Goal: Task Accomplishment & Management: Manage account settings

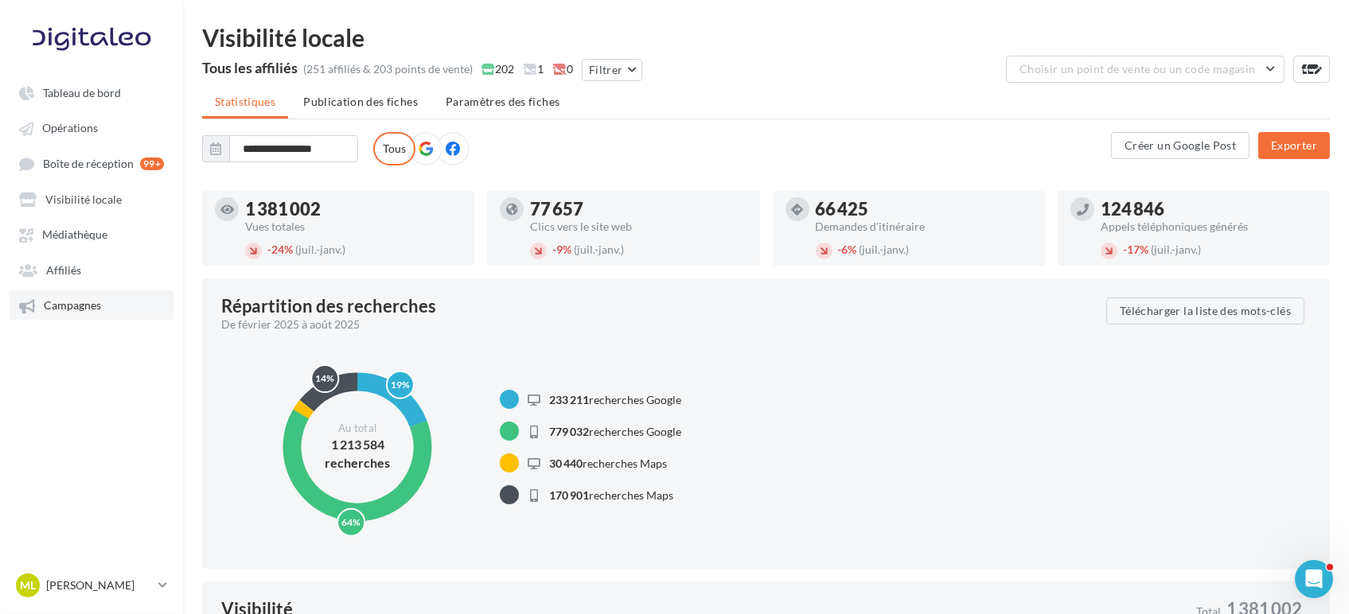
click at [95, 313] on span "Campagnes" at bounding box center [72, 306] width 57 height 14
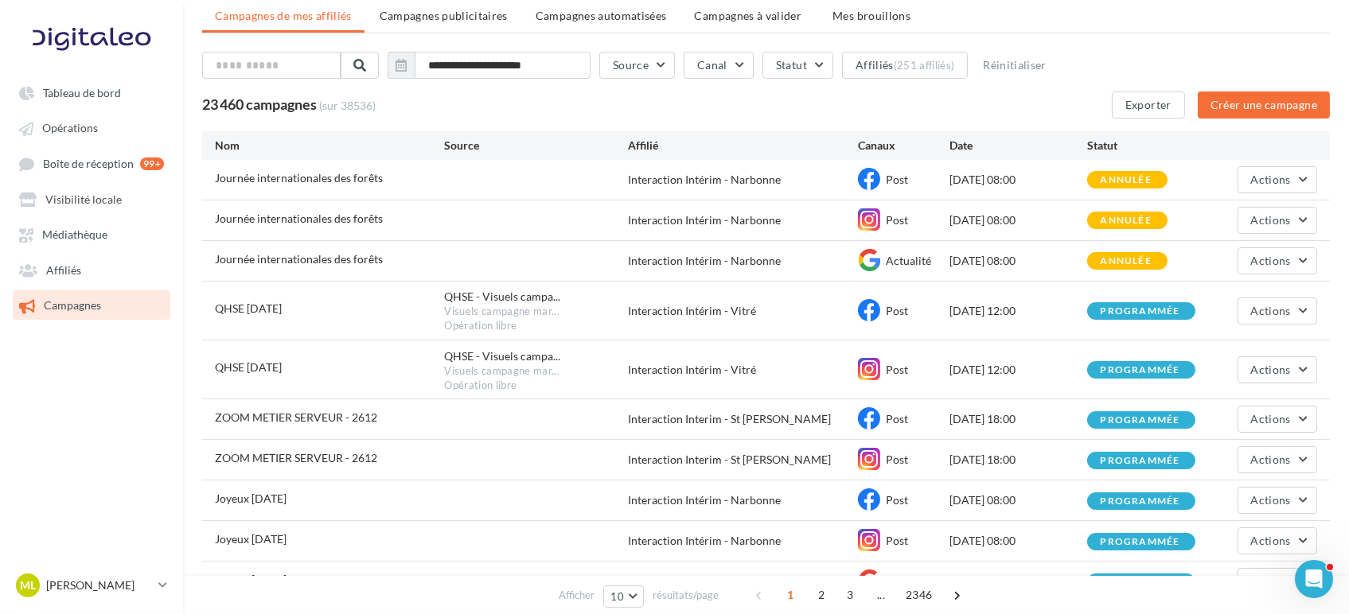
scroll to position [159, 0]
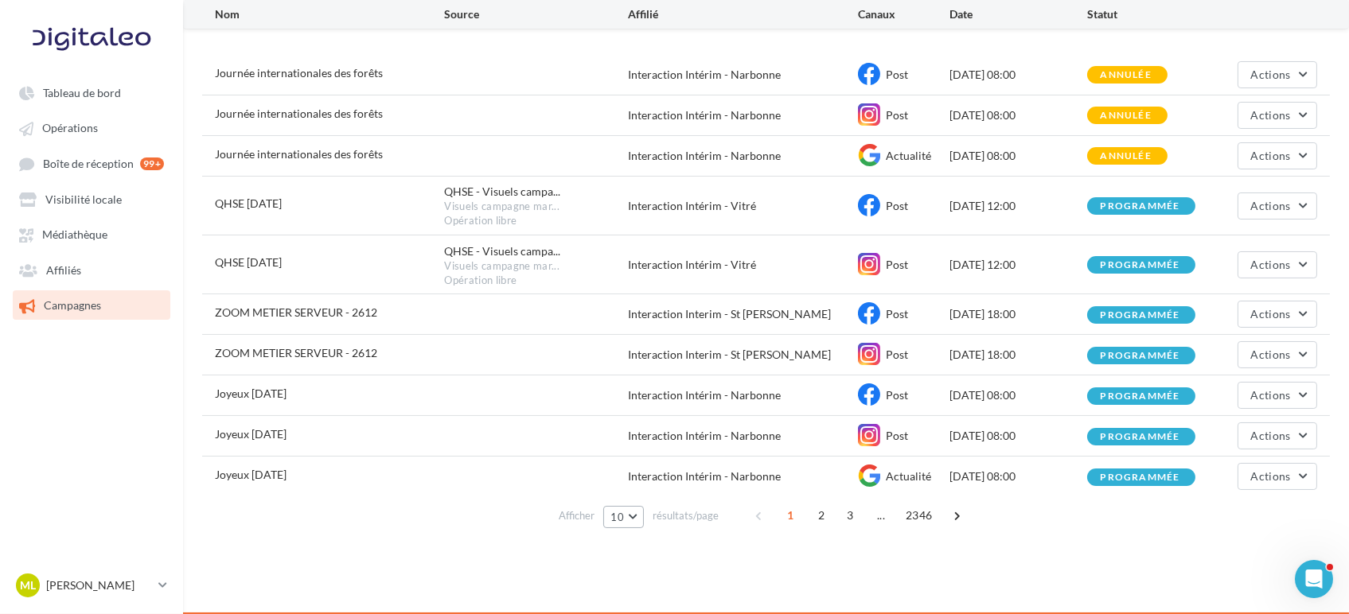
click at [635, 520] on button "10" at bounding box center [623, 517] width 41 height 22
click at [634, 490] on span "100" at bounding box center [625, 487] width 19 height 13
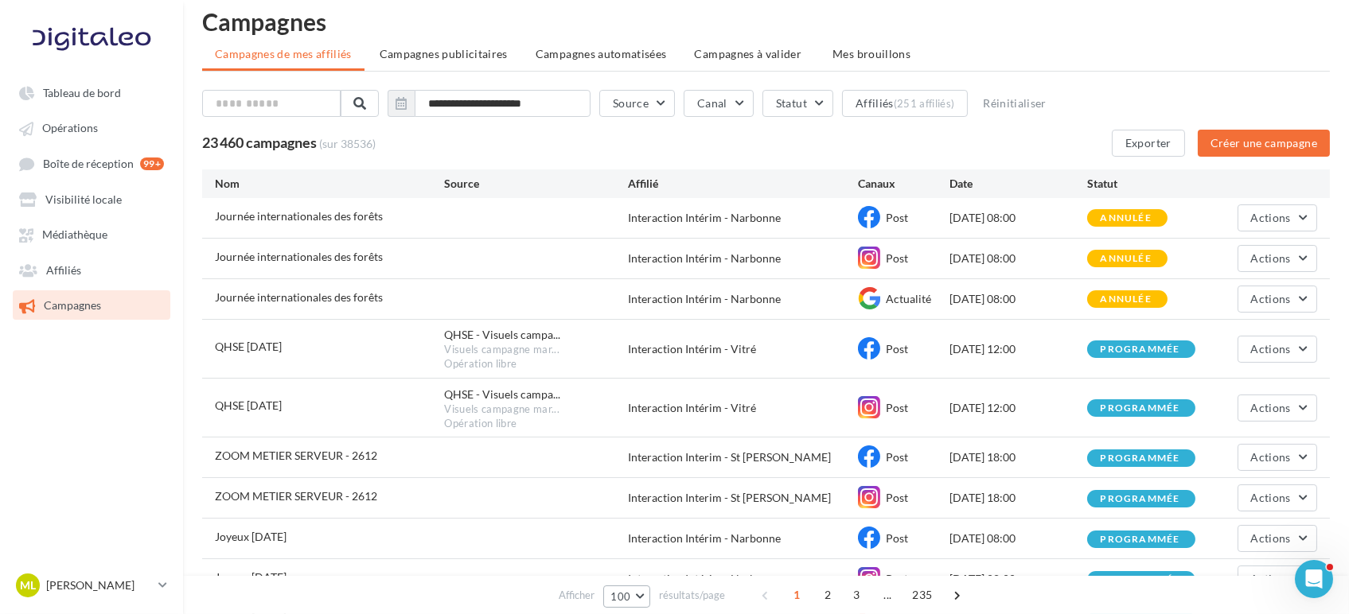
scroll to position [0, 0]
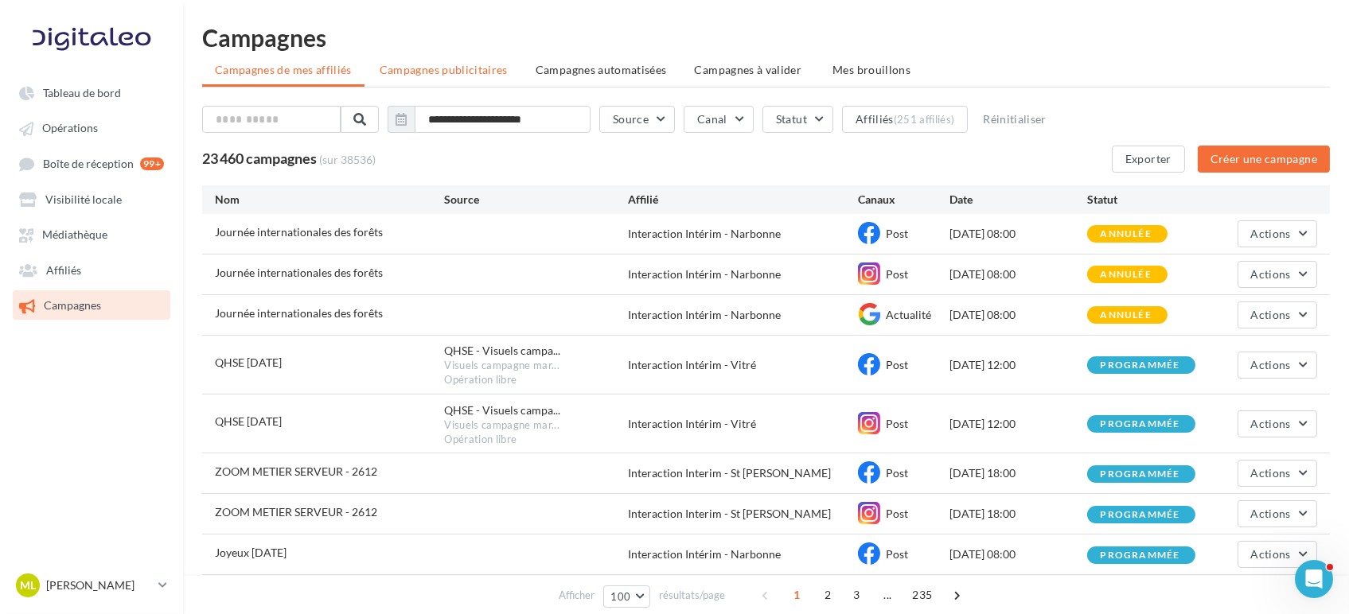
click at [452, 69] on span "Campagnes publicitaires" at bounding box center [444, 70] width 128 height 14
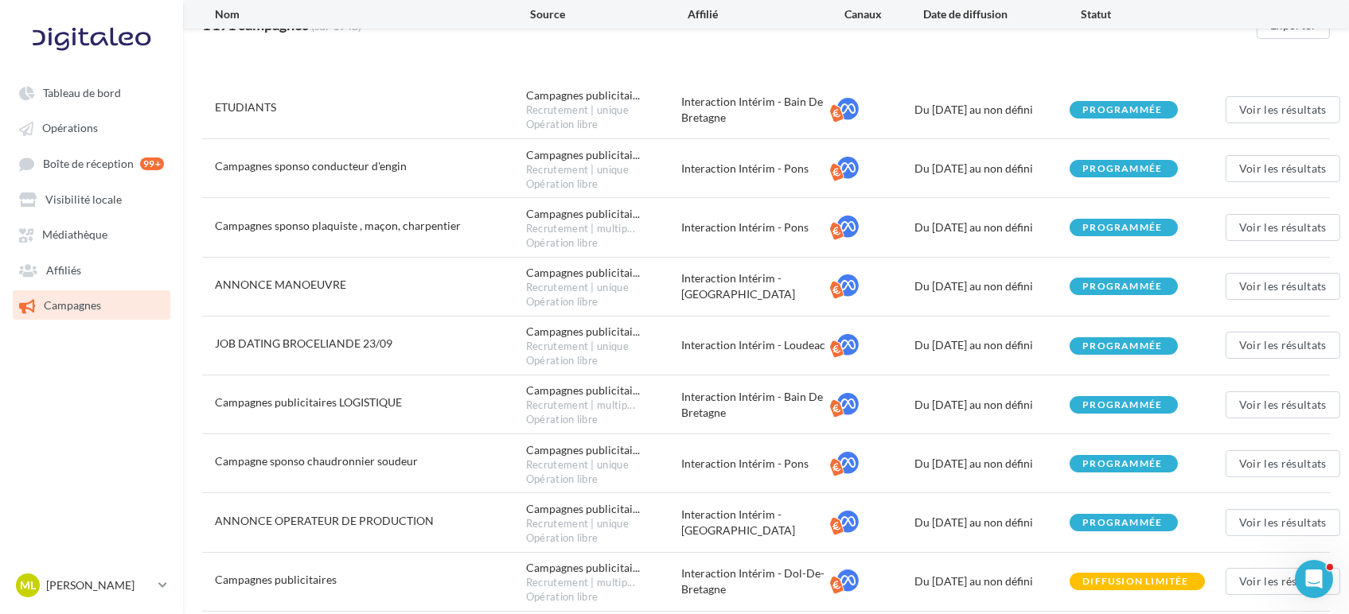
scroll to position [307, 0]
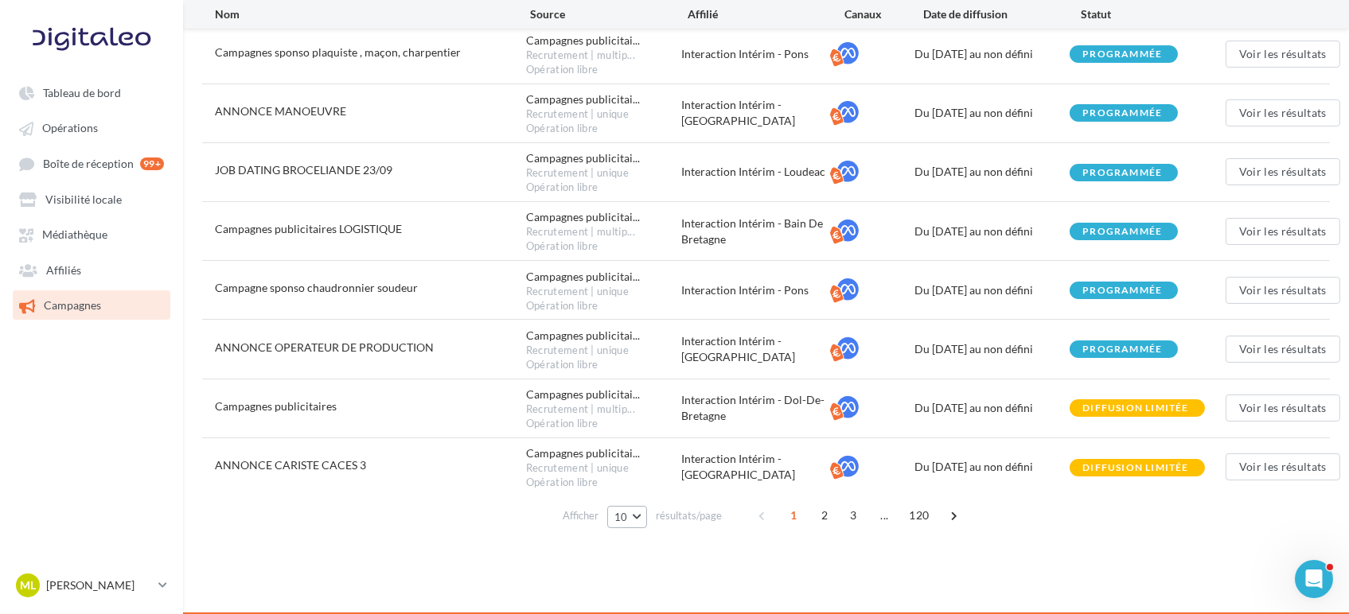
click at [629, 513] on button "10" at bounding box center [627, 517] width 41 height 22
click at [637, 489] on span "100" at bounding box center [629, 487] width 19 height 13
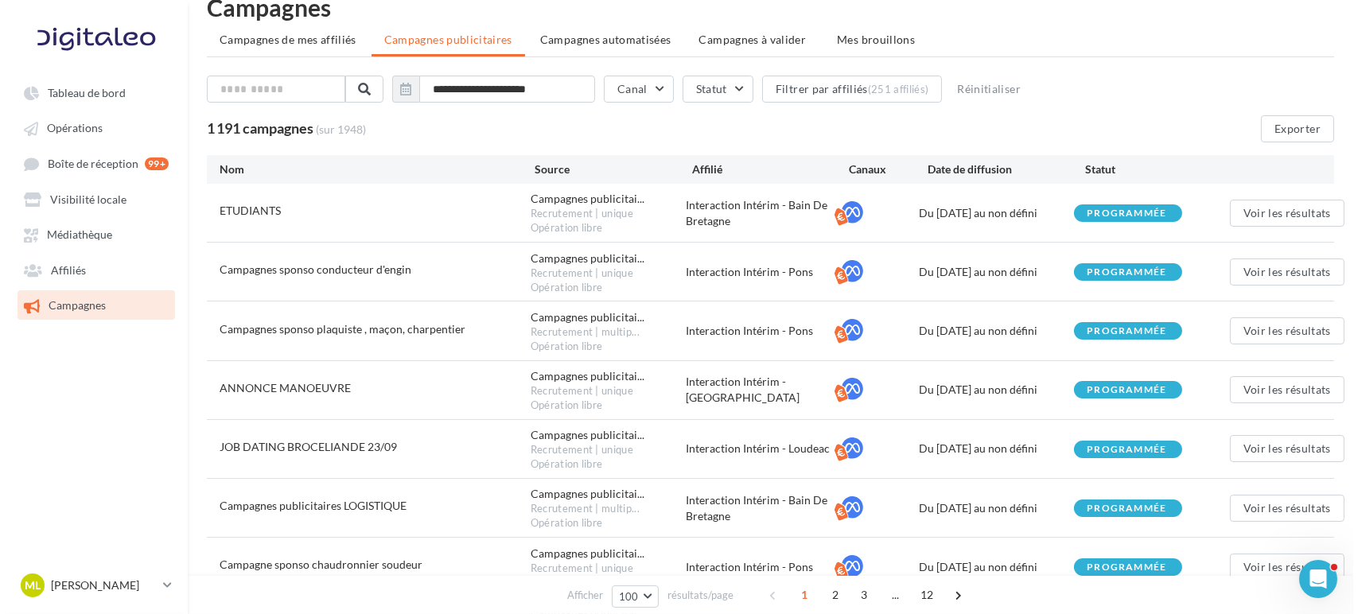
scroll to position [0, 0]
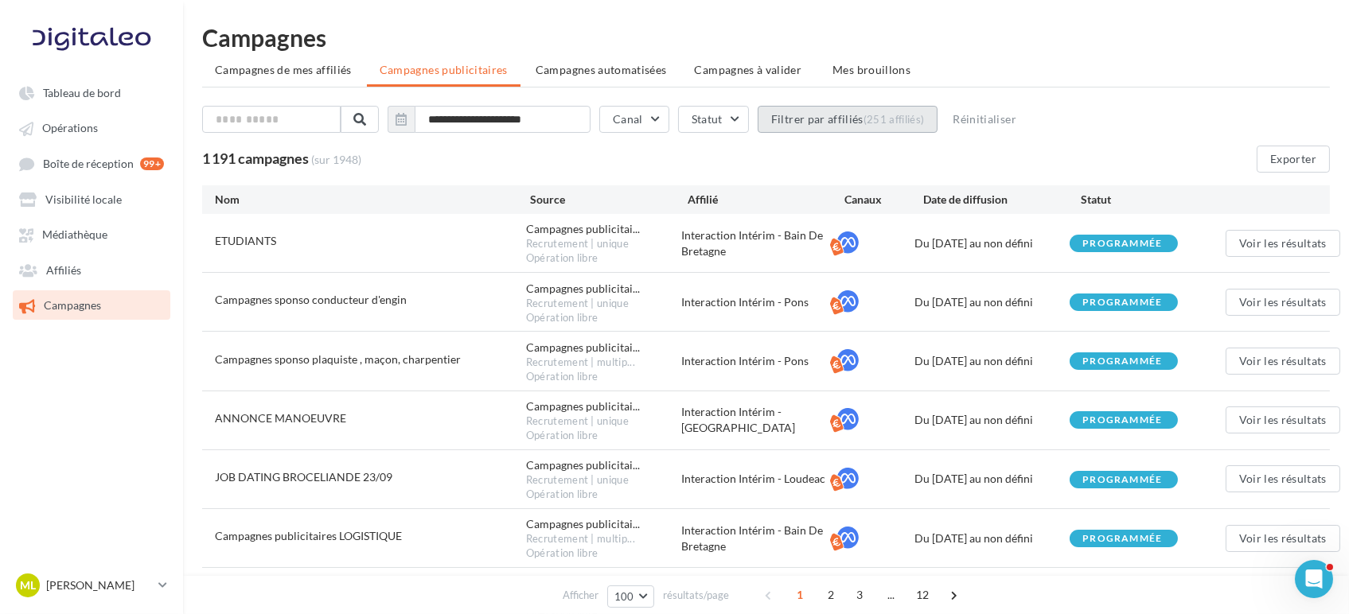
click at [800, 123] on button "Filtrer par affiliés (251 affiliés)" at bounding box center [848, 119] width 181 height 27
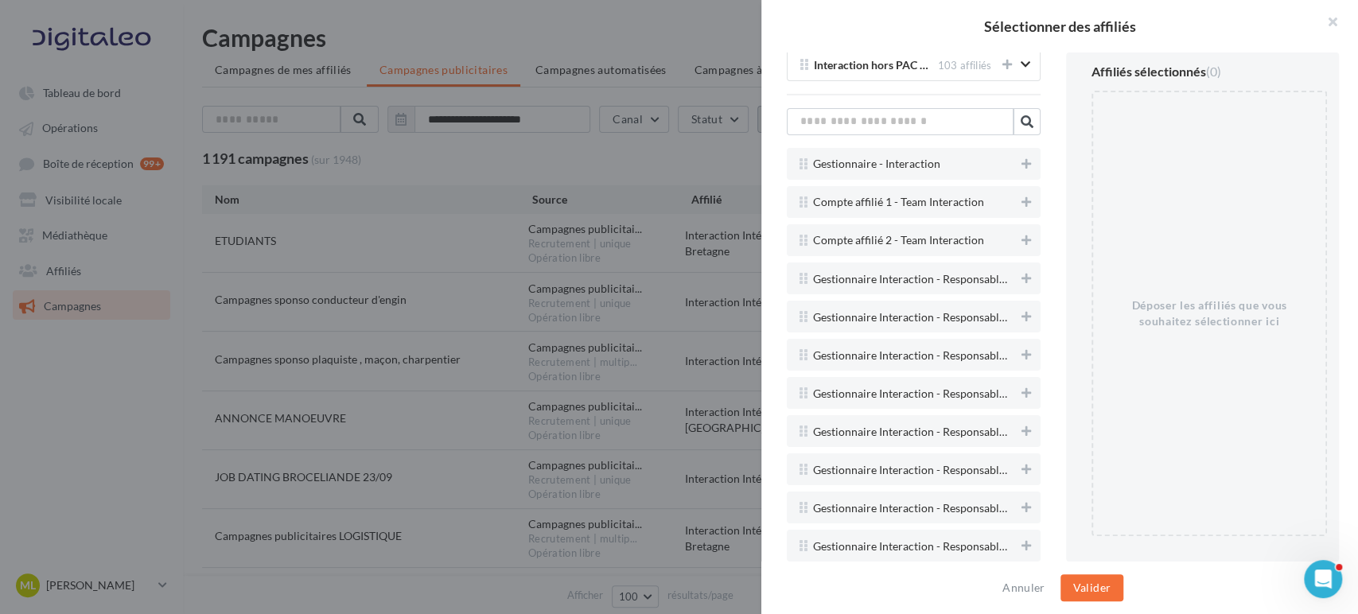
scroll to position [3448, 0]
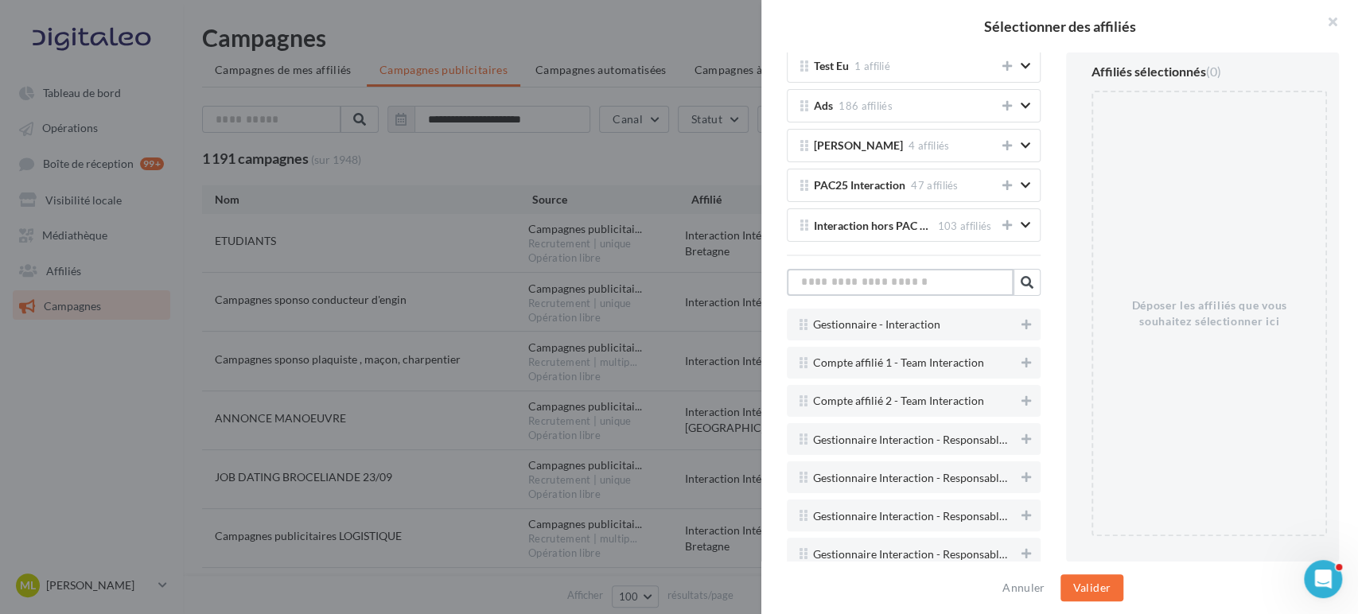
click at [856, 269] on input "text" at bounding box center [900, 282] width 227 height 27
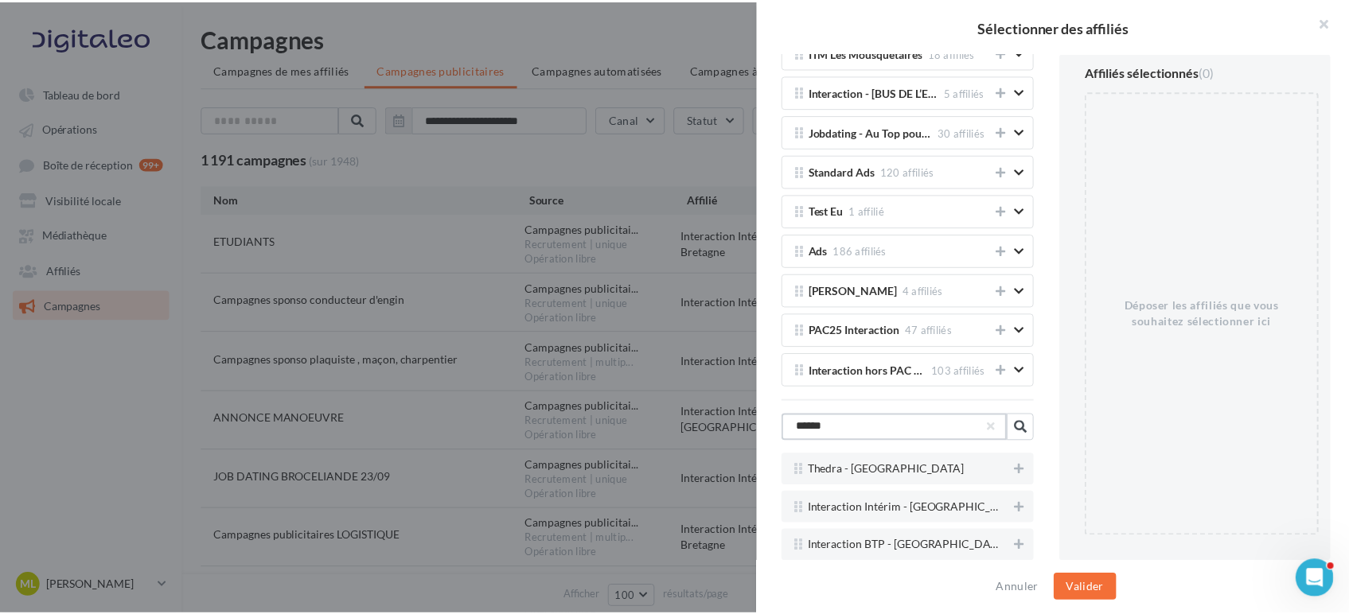
scroll to position [3285, 0]
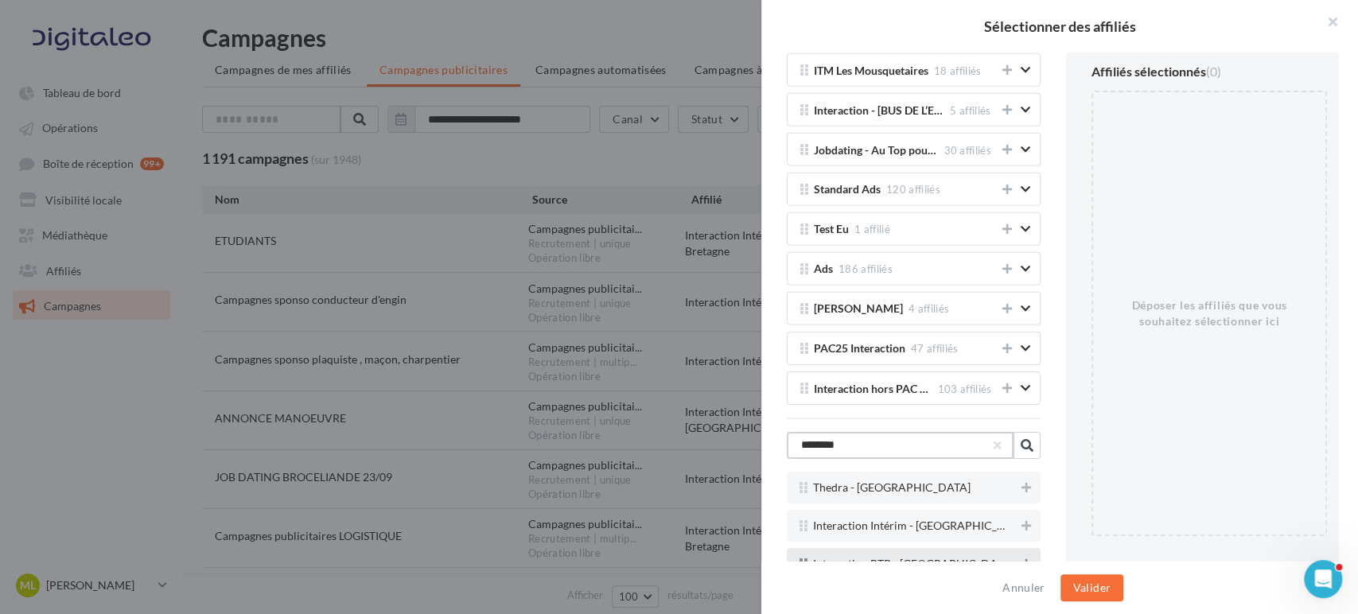
type input "********"
click at [1022, 559] on icon at bounding box center [1027, 564] width 10 height 11
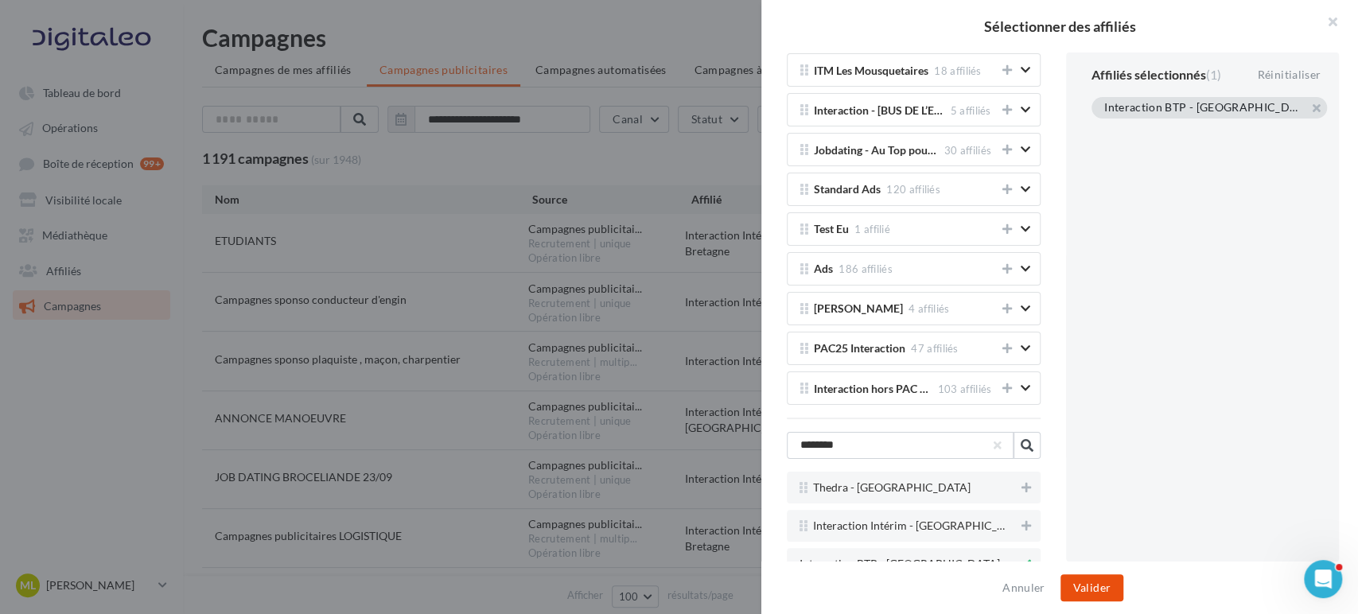
click at [1086, 584] on button "Valider" at bounding box center [1092, 588] width 63 height 27
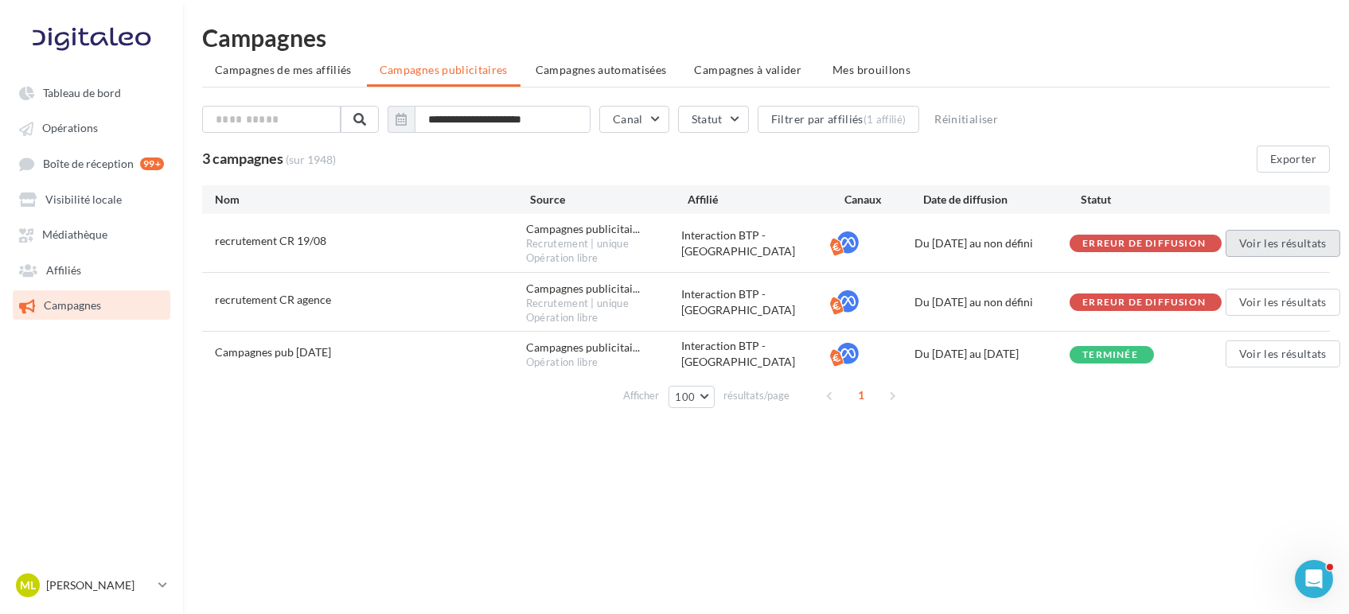
click at [1237, 245] on button "Voir les résultats" at bounding box center [1283, 243] width 115 height 27
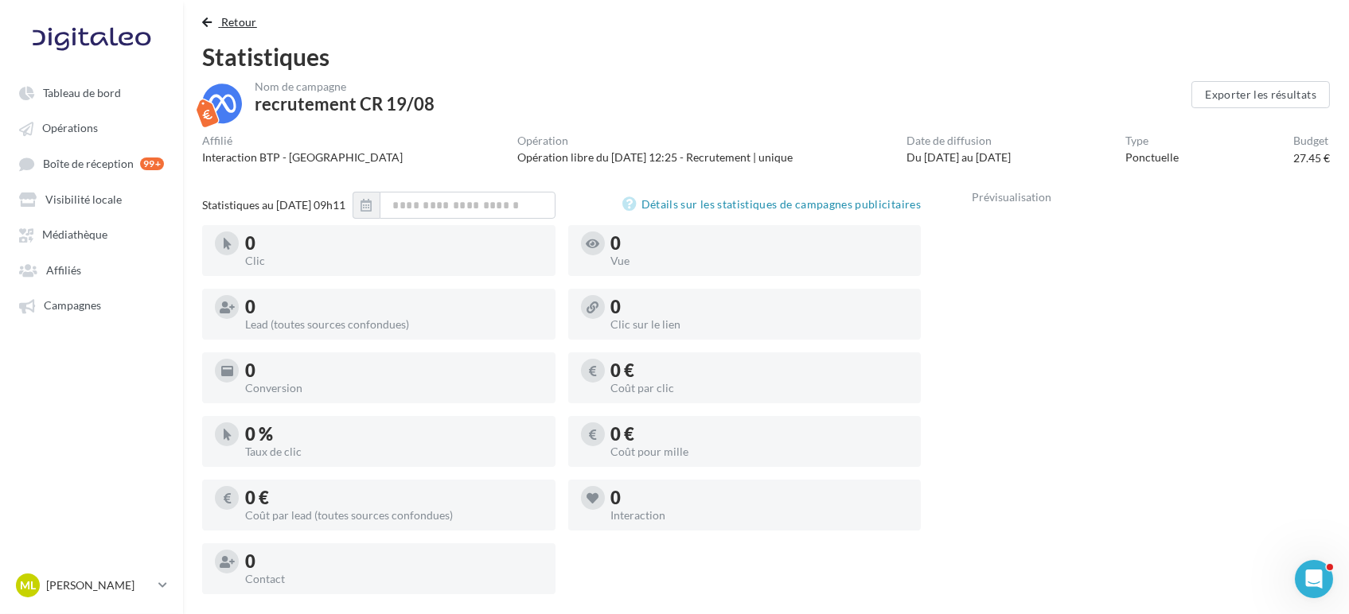
click at [220, 24] on button "Retour" at bounding box center [232, 22] width 61 height 19
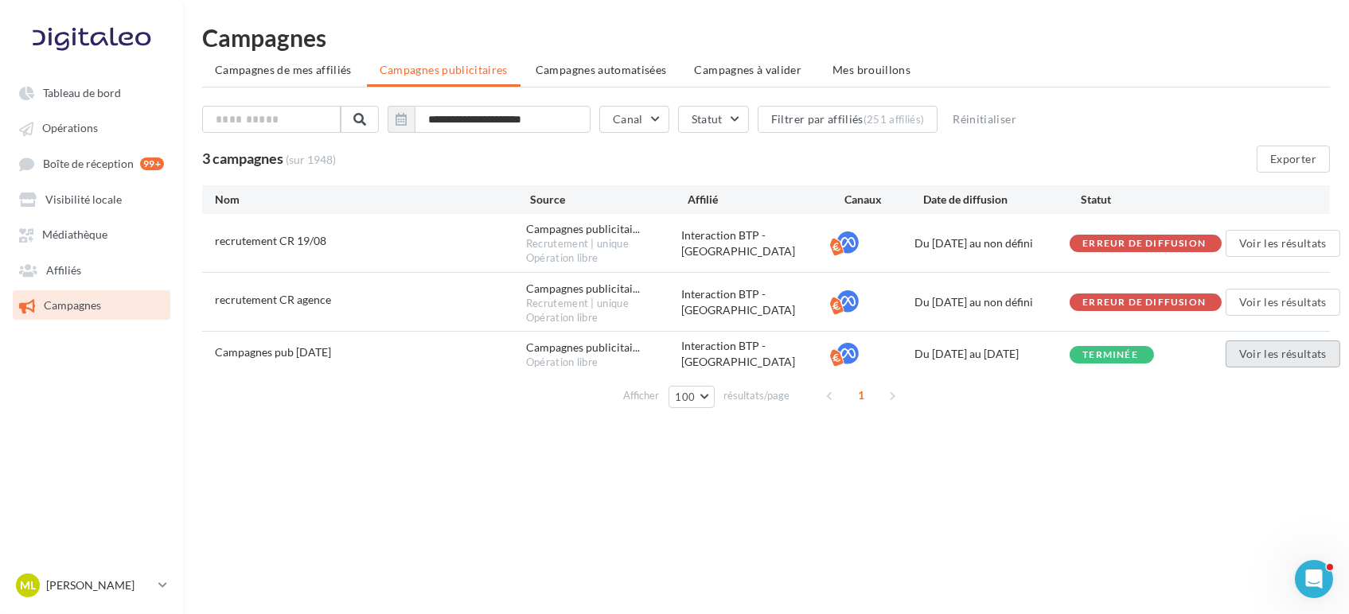
click at [1230, 356] on button "Voir les résultats" at bounding box center [1283, 354] width 115 height 27
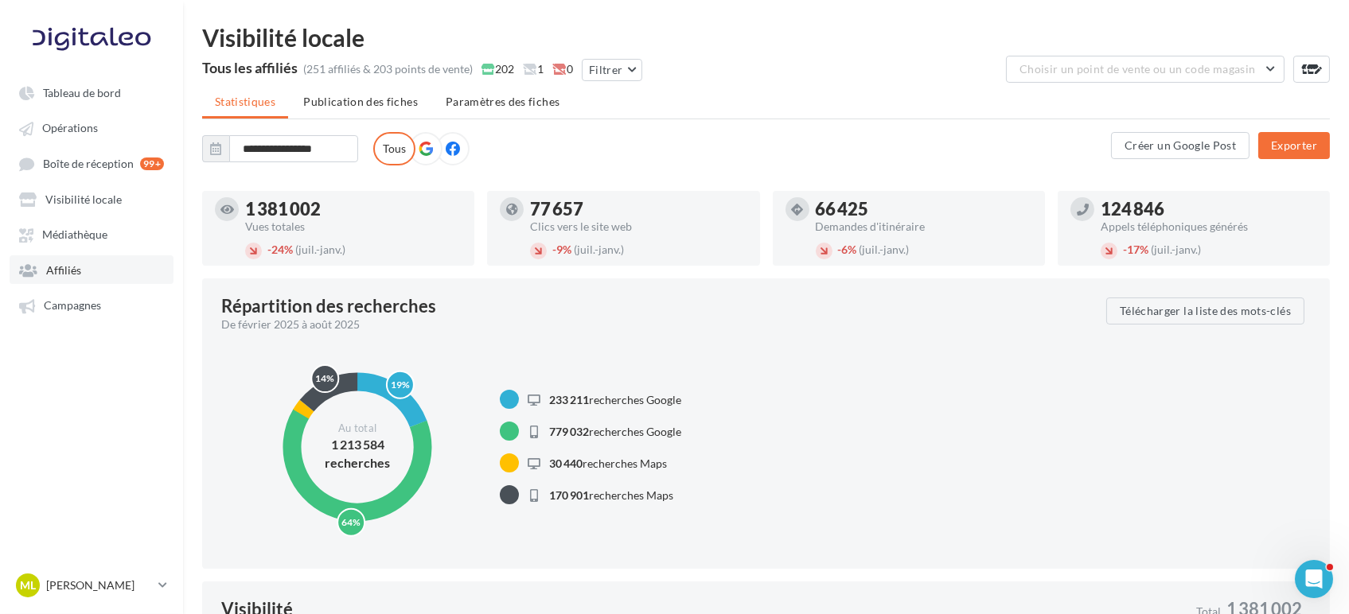
click at [65, 267] on span "Affiliés" at bounding box center [63, 270] width 35 height 14
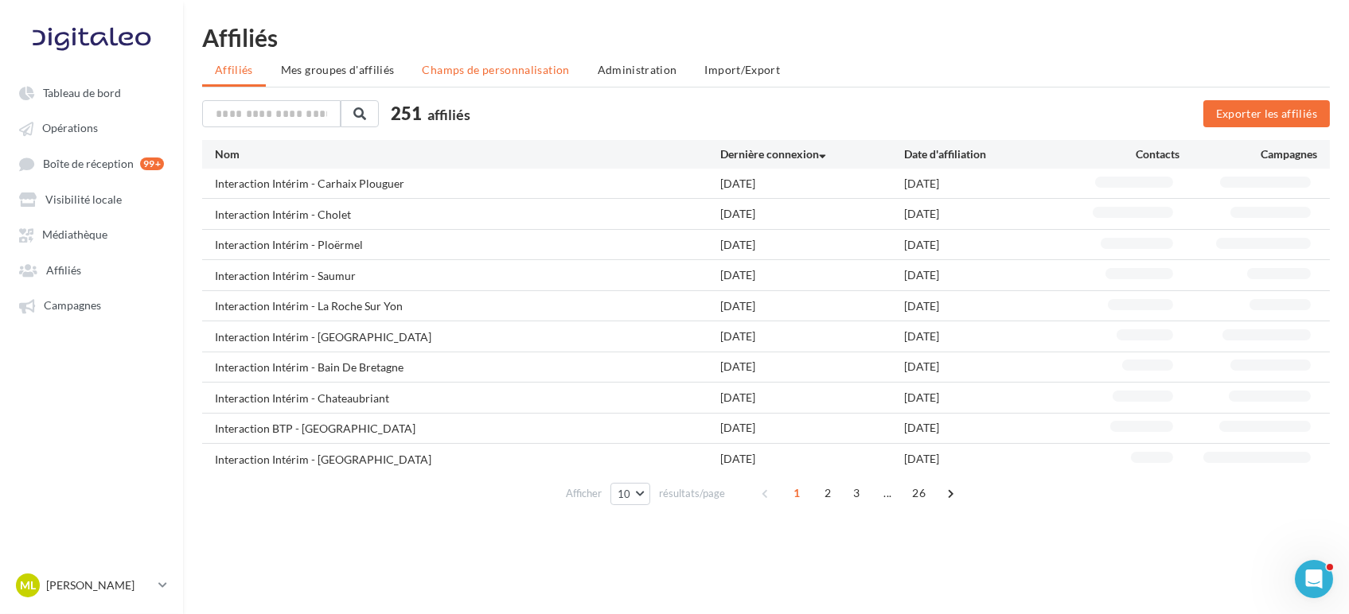
click at [505, 64] on span "Champs de personnalisation" at bounding box center [496, 70] width 147 height 14
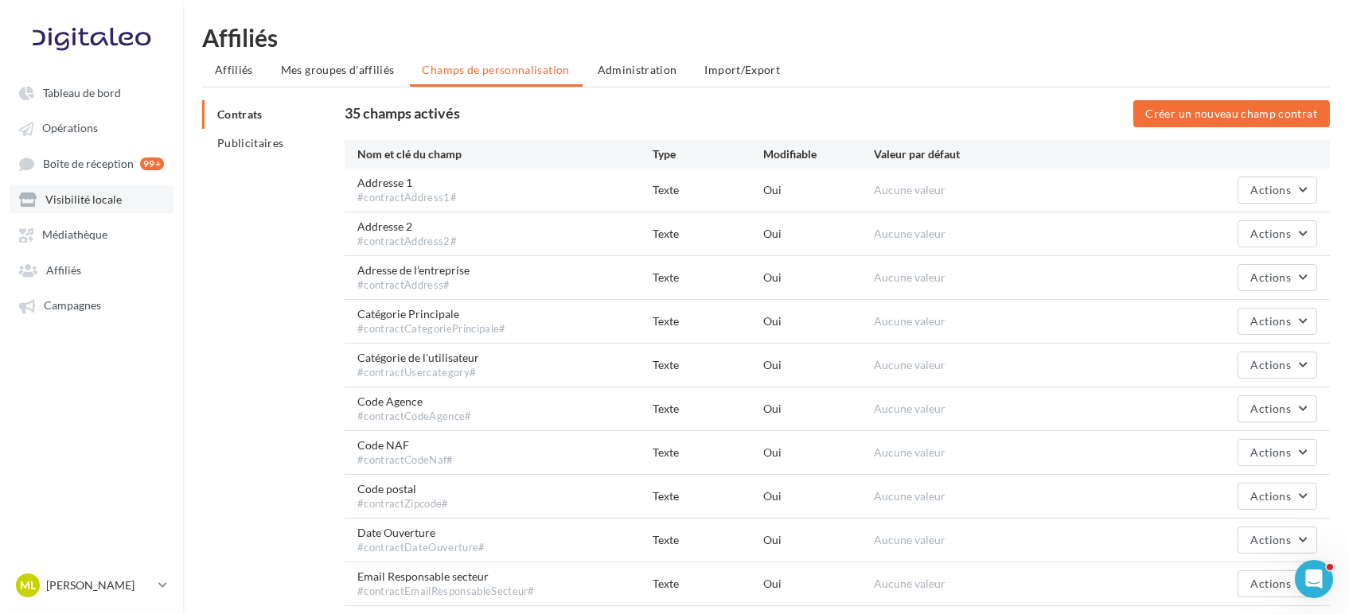
click at [114, 202] on span "Visibilité locale" at bounding box center [83, 200] width 76 height 14
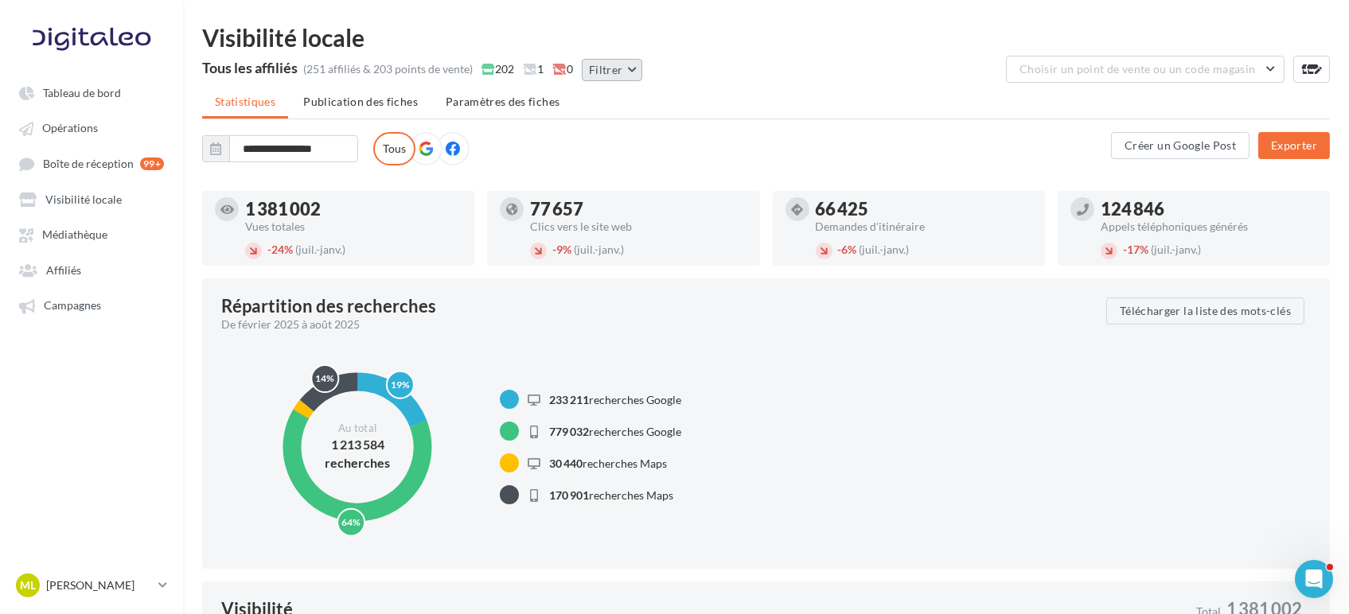
click at [623, 60] on button "Filtrer" at bounding box center [612, 70] width 60 height 22
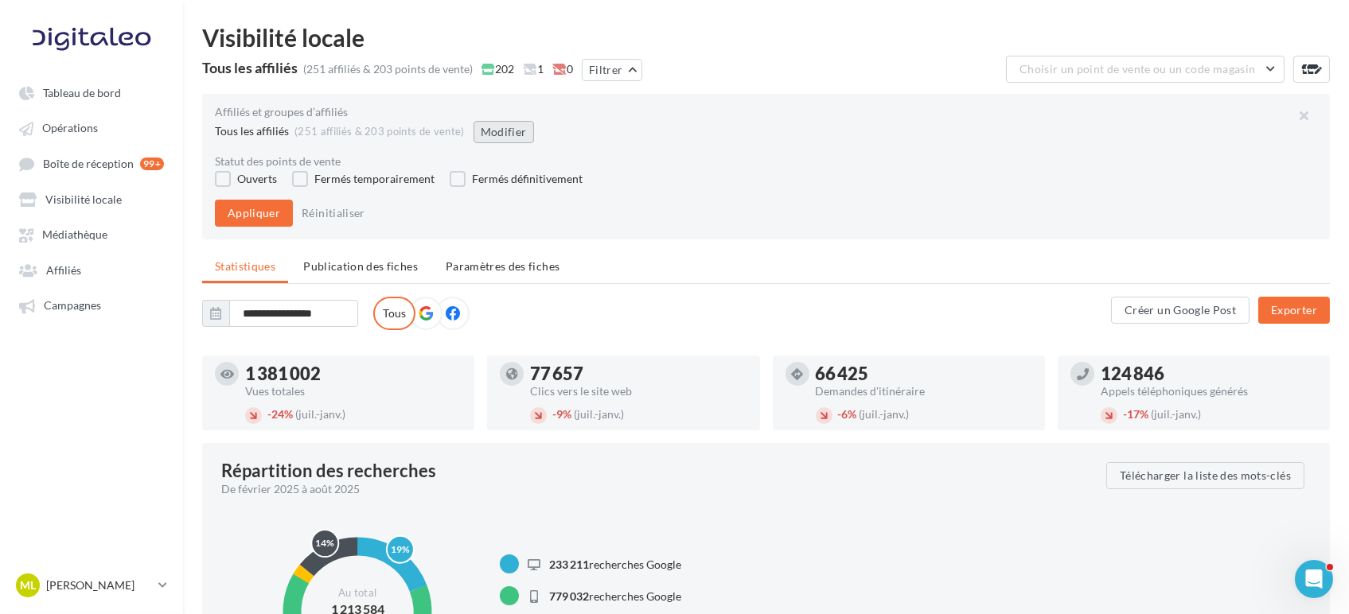
click at [505, 121] on button "Modifier" at bounding box center [504, 132] width 60 height 22
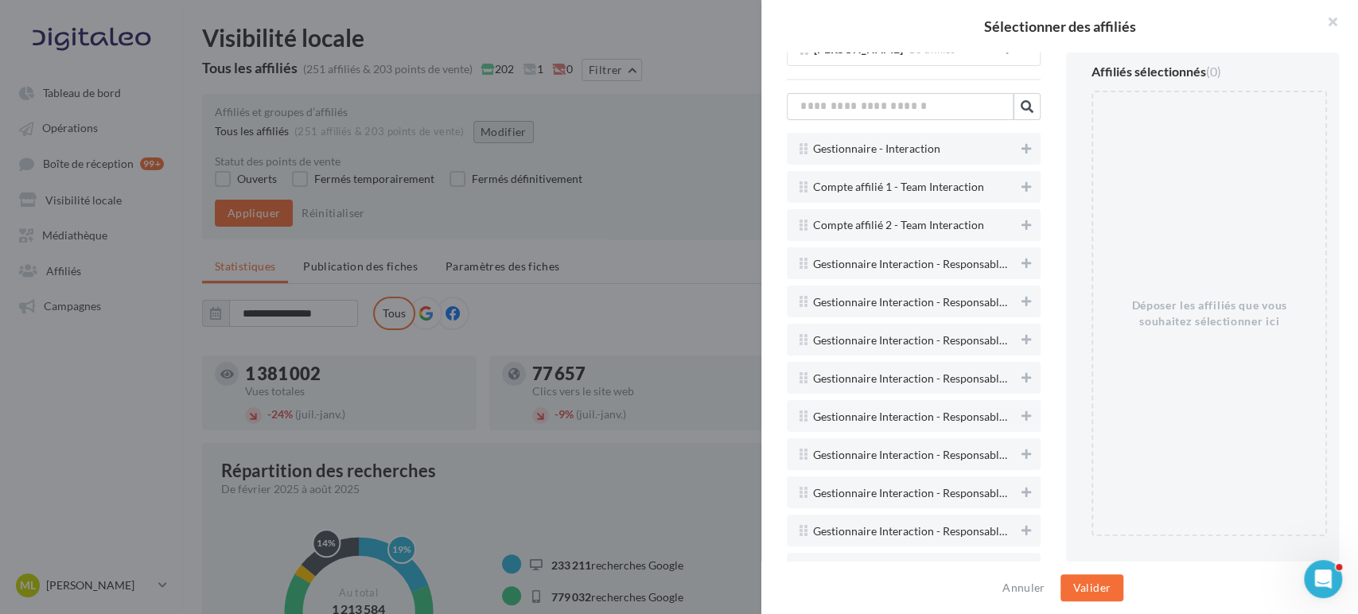
scroll to position [3625, 0]
click at [930, 92] on input "text" at bounding box center [900, 105] width 227 height 27
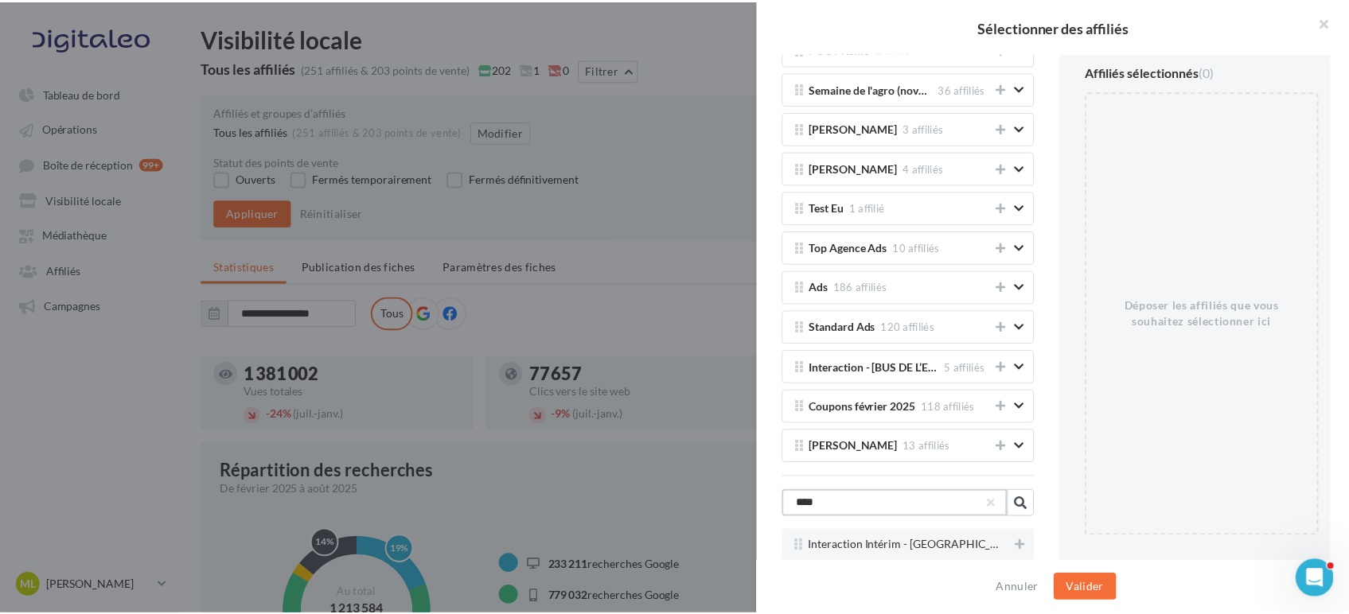
scroll to position [3209, 0]
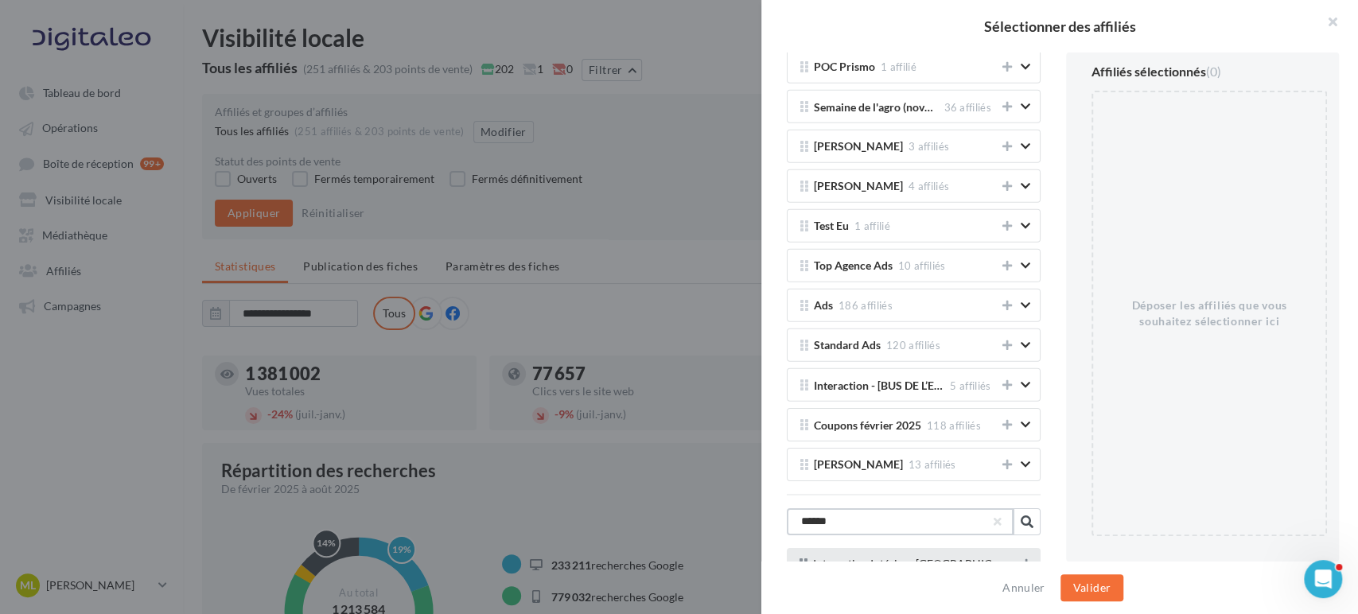
type input "******"
click at [1022, 559] on icon at bounding box center [1027, 564] width 10 height 11
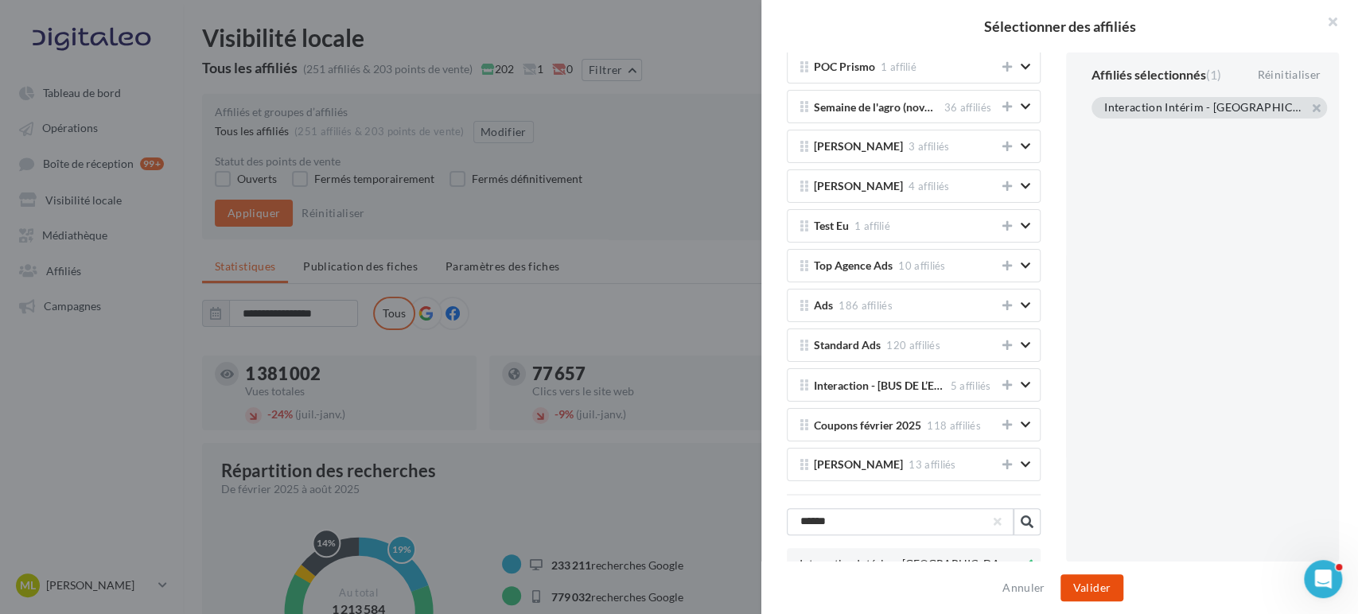
drag, startPoint x: 1007, startPoint y: 546, endPoint x: 1081, endPoint y: 584, distance: 83.3
click at [1081, 584] on button "Valider" at bounding box center [1092, 588] width 63 height 27
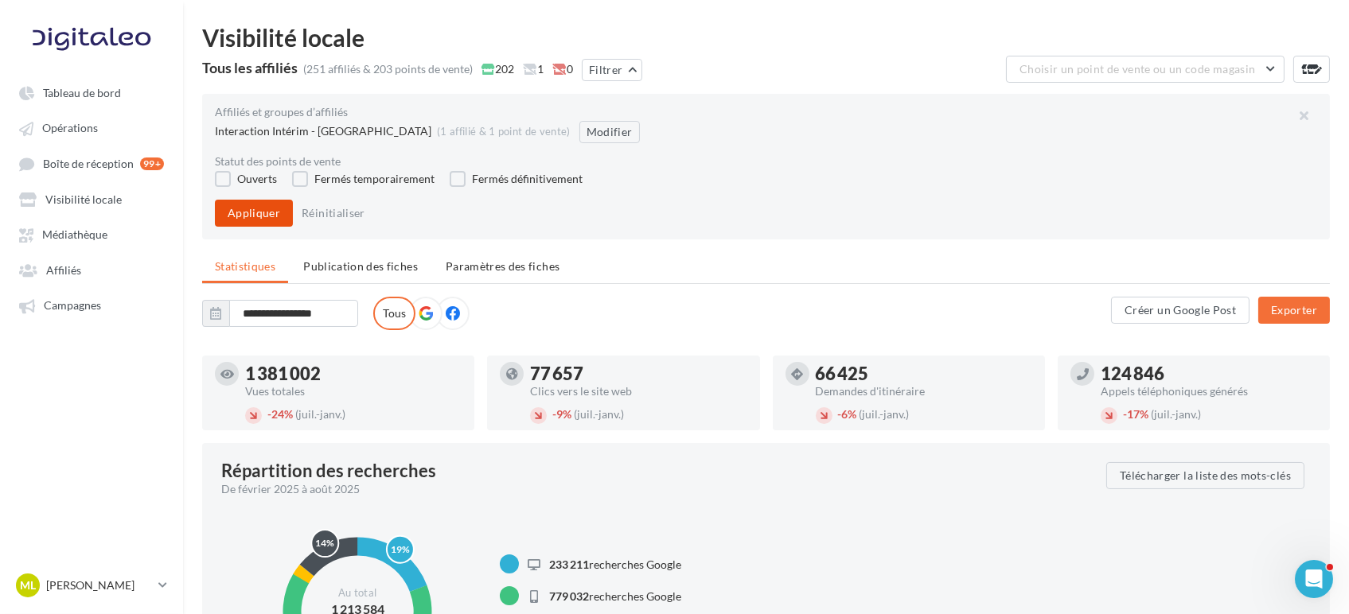
click at [216, 215] on button "Appliquer" at bounding box center [254, 213] width 78 height 27
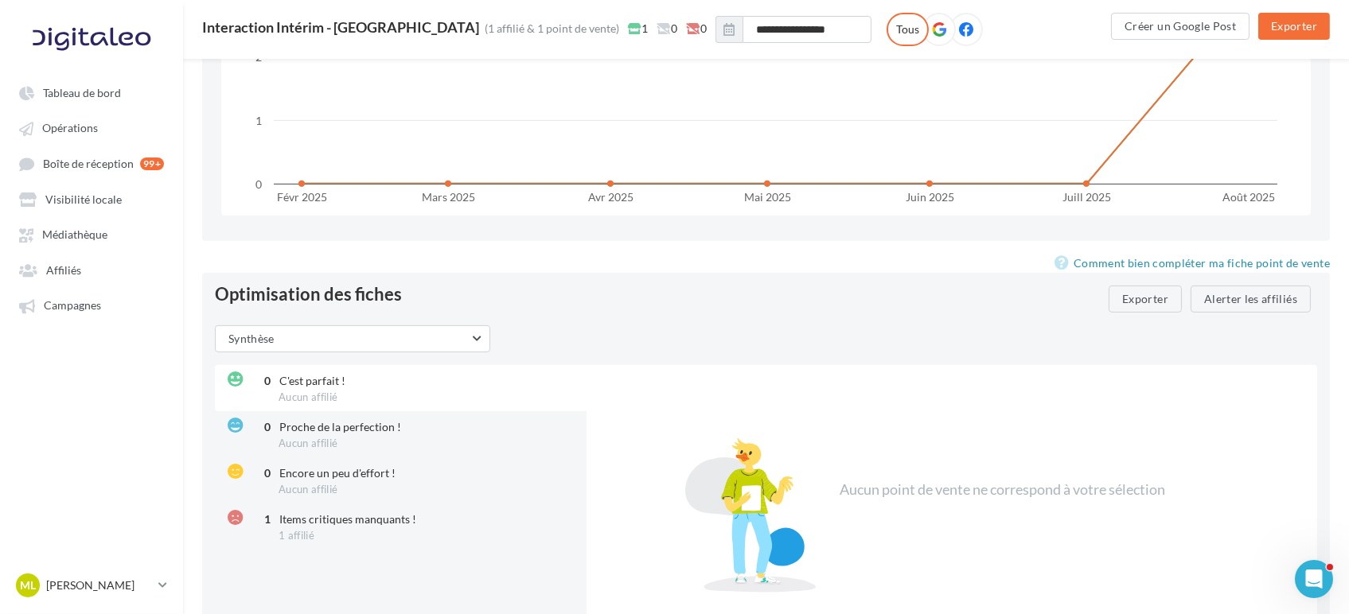
scroll to position [1545, 0]
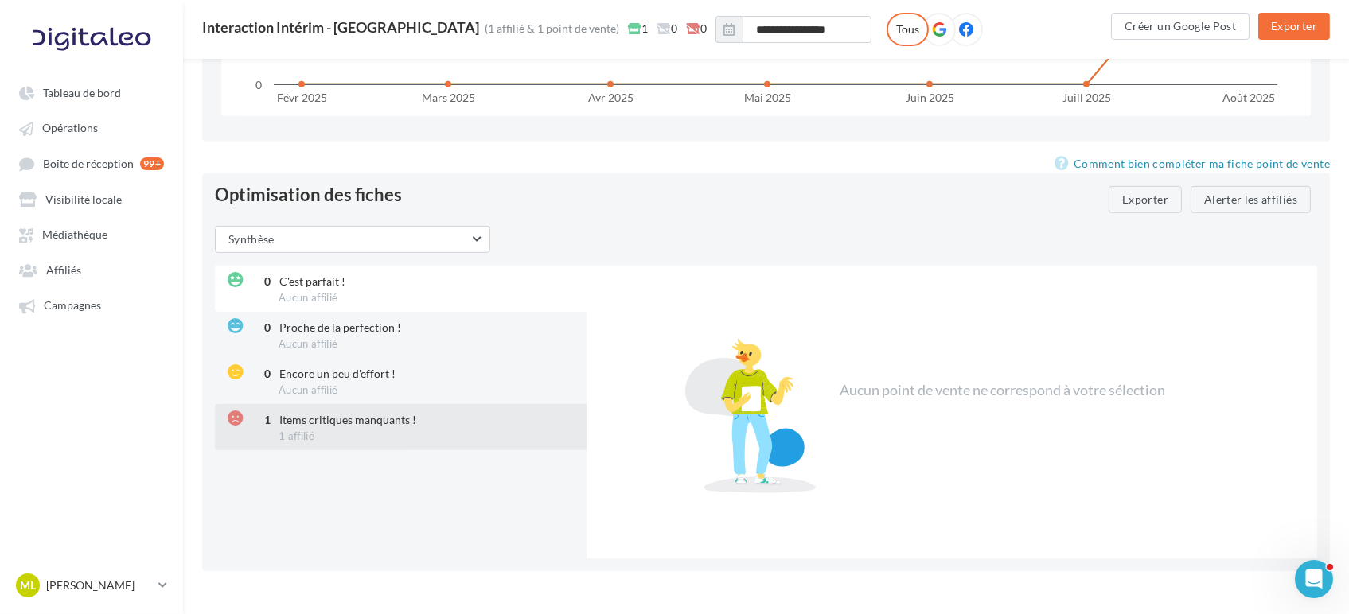
click at [349, 407] on div "1 Items critiques manquants ! 1 affilié" at bounding box center [402, 427] width 375 height 46
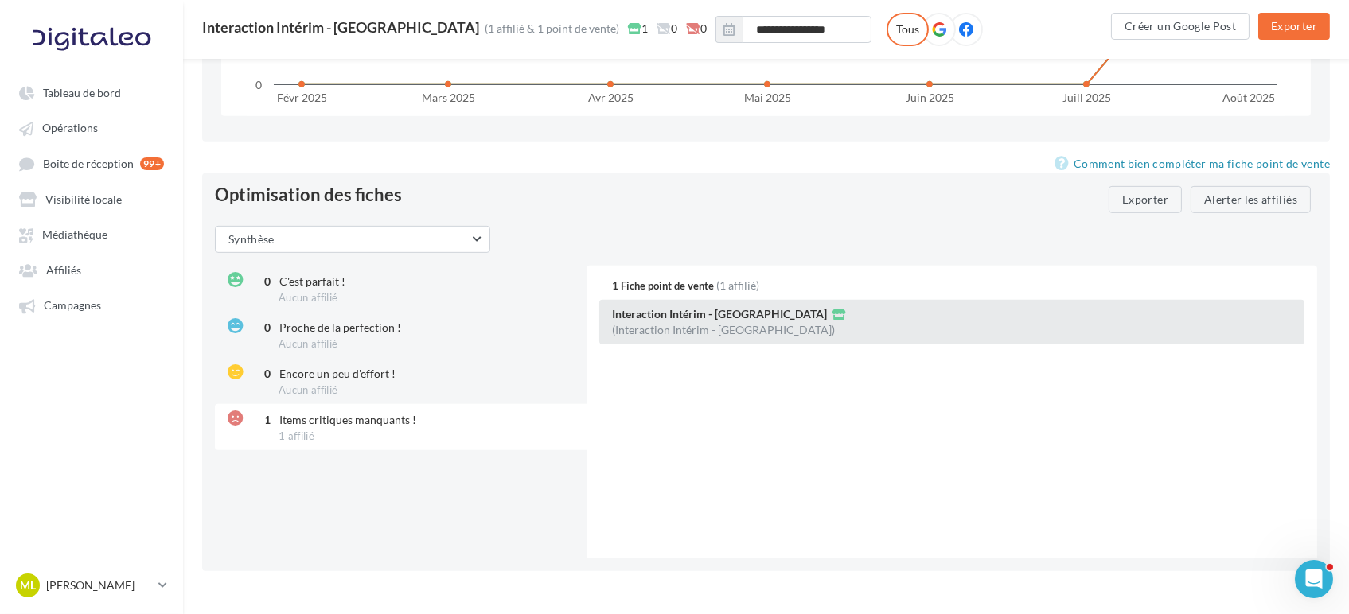
click at [737, 325] on div "(Interaction Intérim - [GEOGRAPHIC_DATA])" at bounding box center [723, 330] width 223 height 11
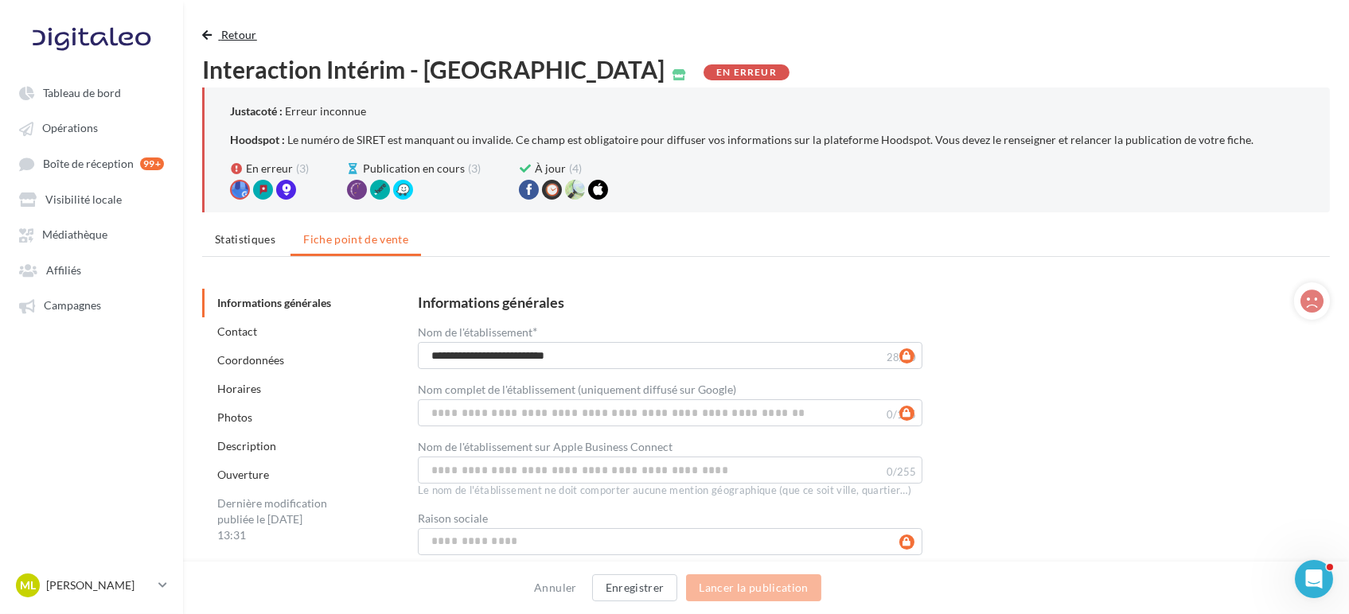
click at [205, 33] on span "button" at bounding box center [207, 34] width 10 height 11
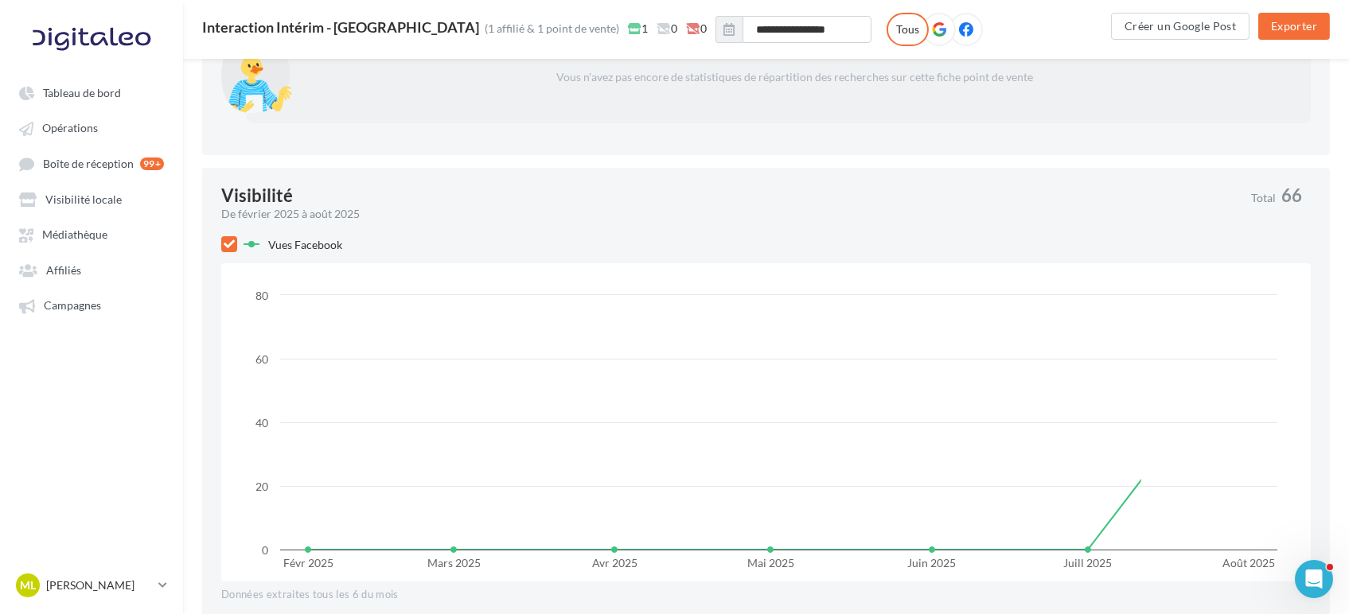
scroll to position [707, 0]
